Goal: Check status: Check status

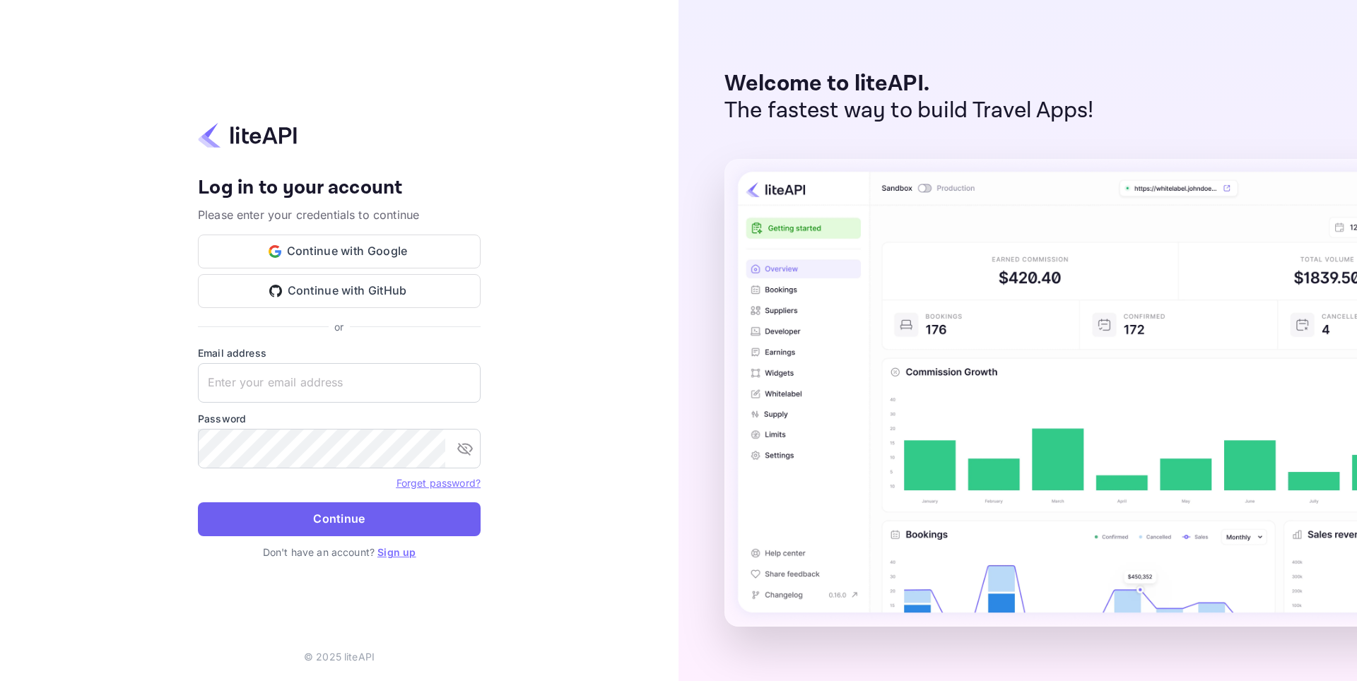
type input "[EMAIL_ADDRESS][DOMAIN_NAME]"
click at [329, 510] on button "Continue" at bounding box center [339, 519] width 283 height 34
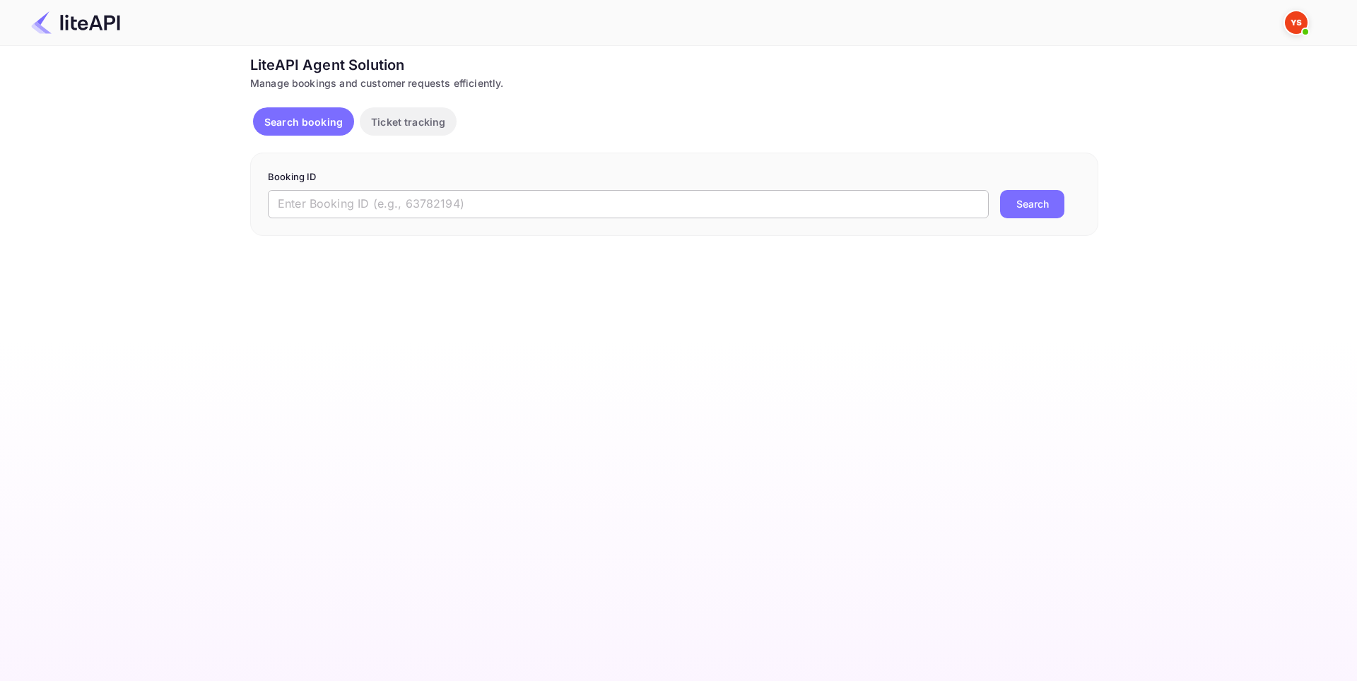
click at [355, 202] on input "text" at bounding box center [628, 204] width 721 height 28
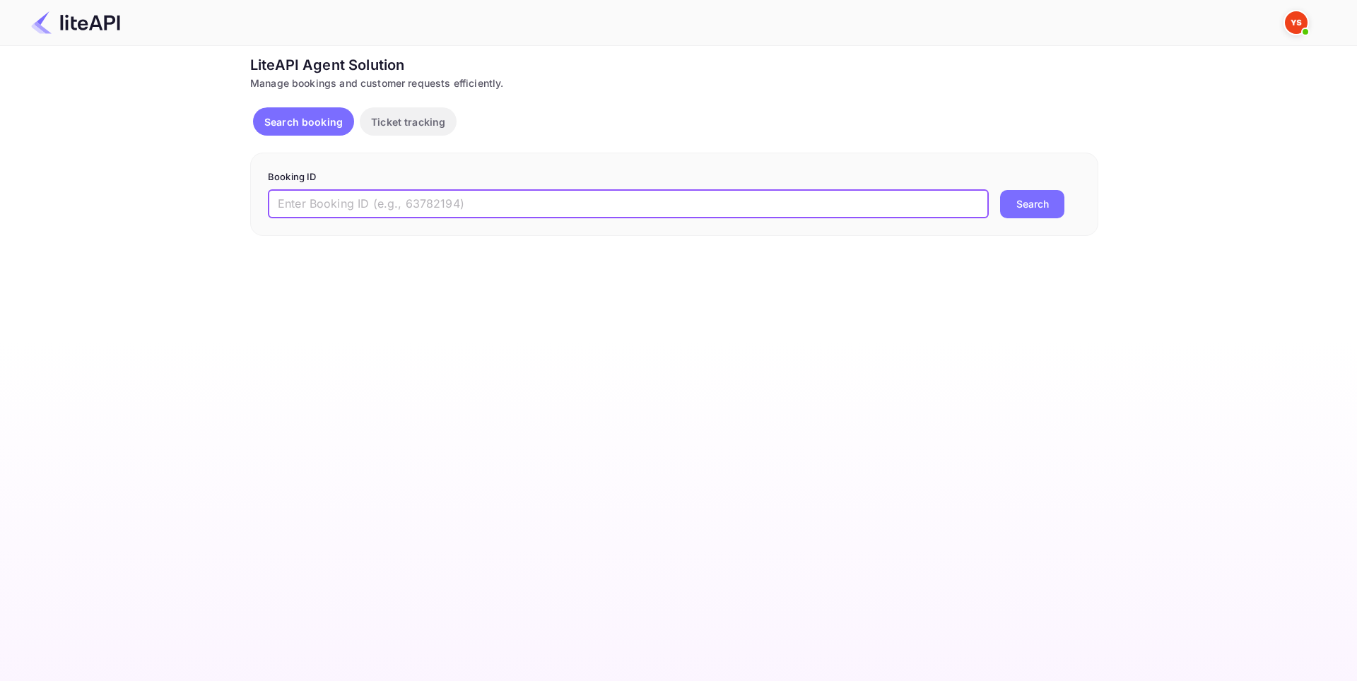
paste input "8514573"
type input "8514573"
click at [1045, 201] on button "Search" at bounding box center [1032, 204] width 64 height 28
